Goal: Register for event/course

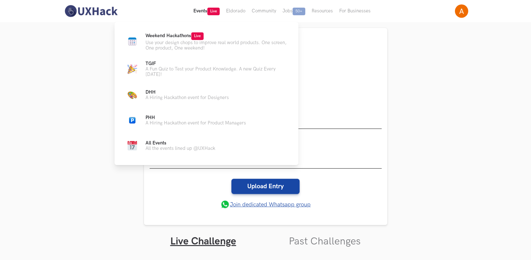
click at [204, 12] on button "Events Live" at bounding box center [206, 11] width 33 height 22
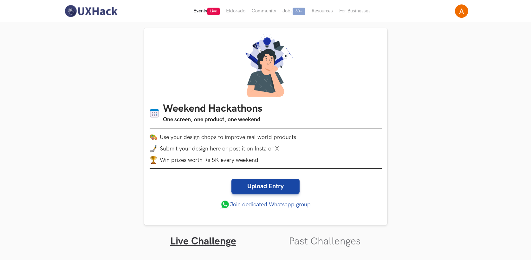
click at [199, 12] on button "Events Live" at bounding box center [206, 11] width 33 height 22
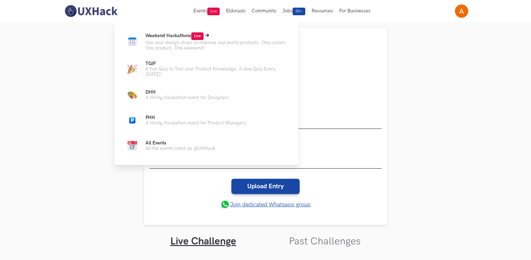
click at [172, 42] on p "Use your design chops to improve real world products. One screen, One product, …" at bounding box center [217, 45] width 143 height 11
click at [184, 49] on p "Use your design chops to improve real world products. One screen, One product, …" at bounding box center [217, 45] width 143 height 11
click at [211, 34] on p "Weekend Hackathons Live" at bounding box center [217, 36] width 143 height 8
click at [208, 34] on icon at bounding box center [207, 35] width 4 height 3
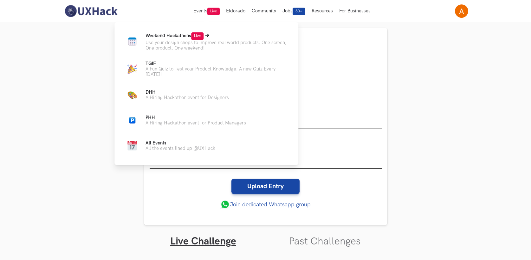
click at [208, 34] on icon at bounding box center [207, 35] width 4 height 3
click at [165, 75] on p "A Fun Quiz to Test your Product Knowledge. A new Quiz Every [DATE]!" at bounding box center [217, 71] width 143 height 11
click at [149, 38] on span "Weekend Hackathons Live" at bounding box center [175, 35] width 58 height 5
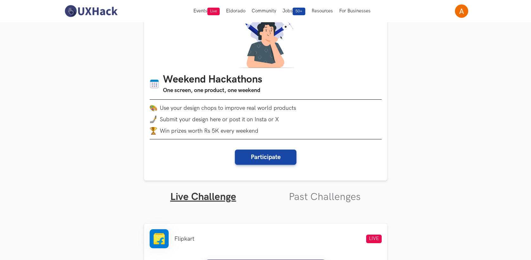
scroll to position [35, 0]
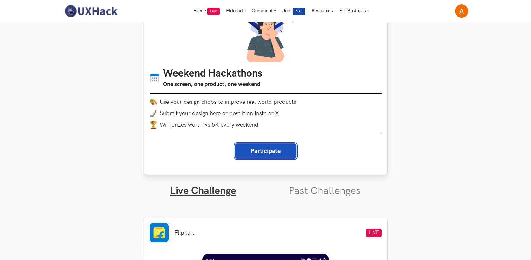
click at [271, 153] on button "Participate" at bounding box center [266, 150] width 62 height 15
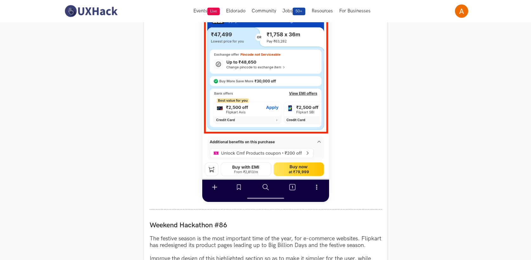
scroll to position [348, 0]
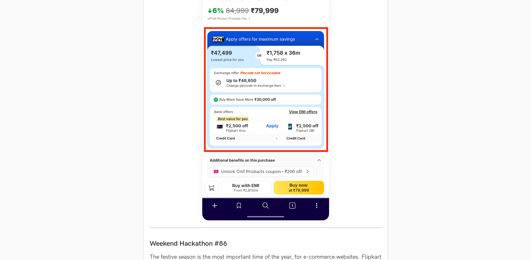
scroll to position [363, 0]
